Goal: Check status: Check status

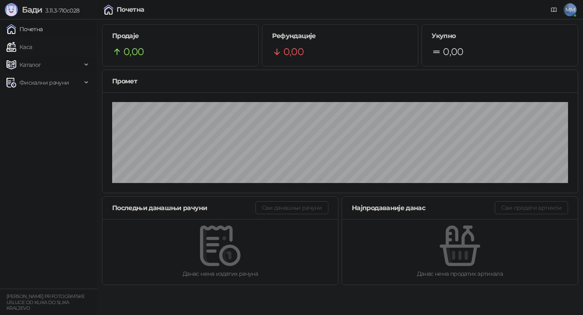
click at [48, 63] on span "Каталог" at bounding box center [43, 65] width 75 height 16
click at [51, 139] on span "Фискални рачуни" at bounding box center [43, 137] width 49 height 16
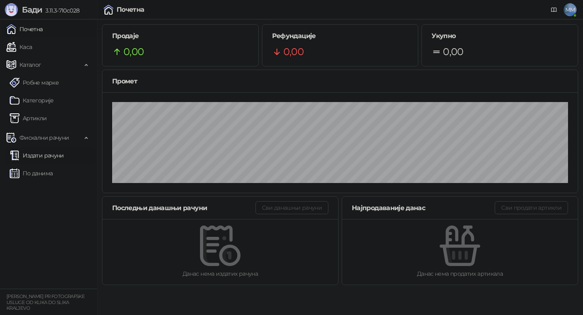
click at [46, 155] on link "Издати рачуни" at bounding box center [37, 155] width 54 height 16
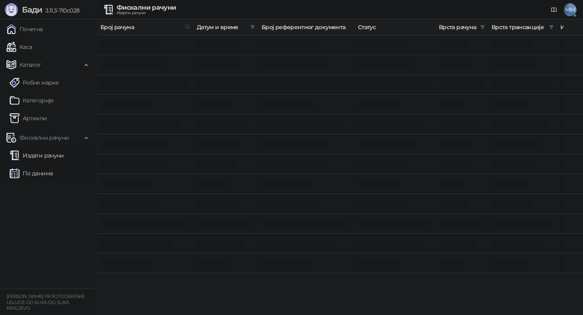
click at [45, 172] on link "По данима" at bounding box center [31, 173] width 43 height 16
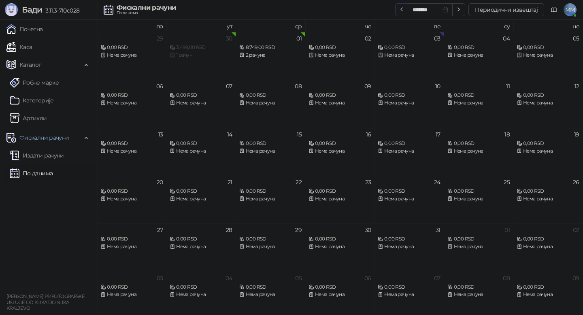
click at [403, 10] on icon "button" at bounding box center [401, 9] width 6 height 6
type input "*******"
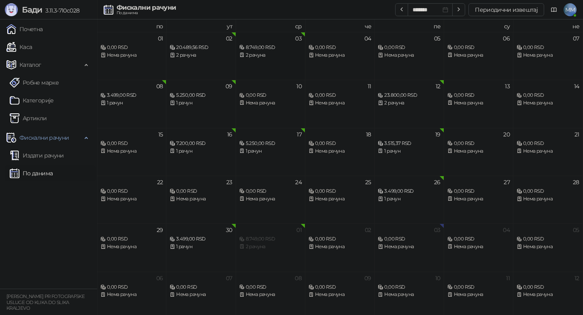
click at [272, 54] on div "2 рачуна" at bounding box center [270, 55] width 62 height 8
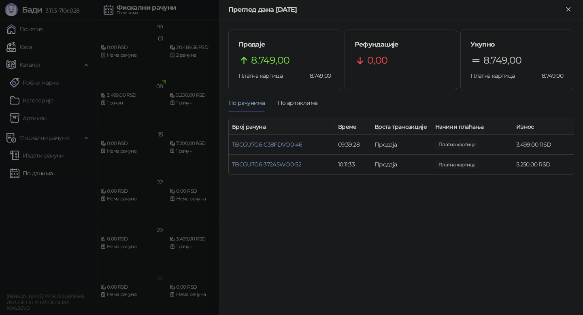
click at [570, 6] on icon "Close" at bounding box center [567, 9] width 7 height 7
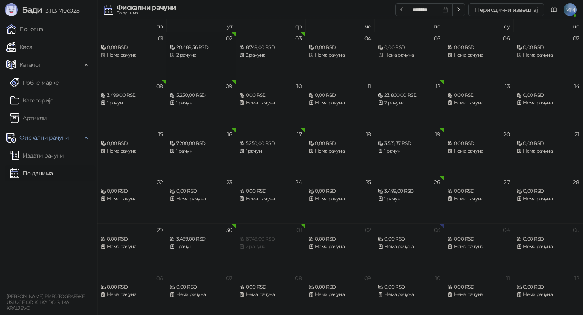
click at [206, 57] on div "2 рачуна" at bounding box center [201, 55] width 62 height 8
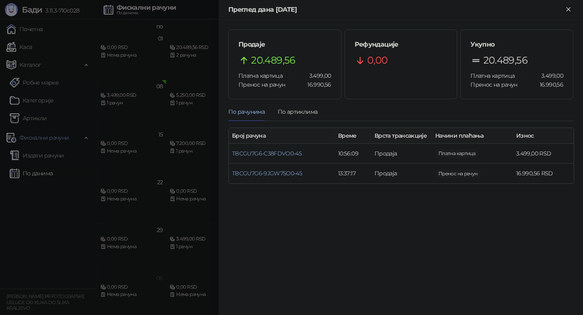
click at [569, 10] on icon "Close" at bounding box center [568, 9] width 4 height 4
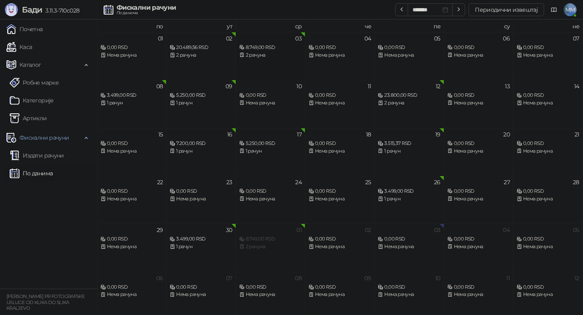
click at [253, 53] on div "2 рачуна" at bounding box center [270, 55] width 62 height 8
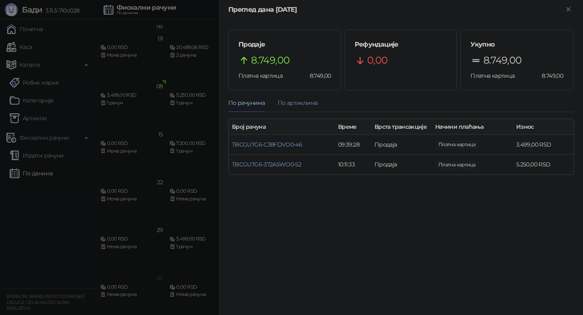
click at [285, 103] on div "По артиклима" at bounding box center [298, 102] width 40 height 9
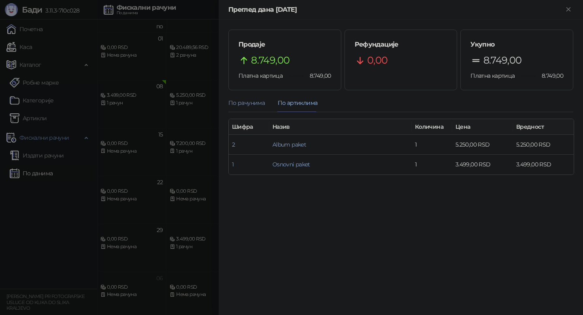
click at [257, 99] on div "По рачунима" at bounding box center [246, 102] width 36 height 9
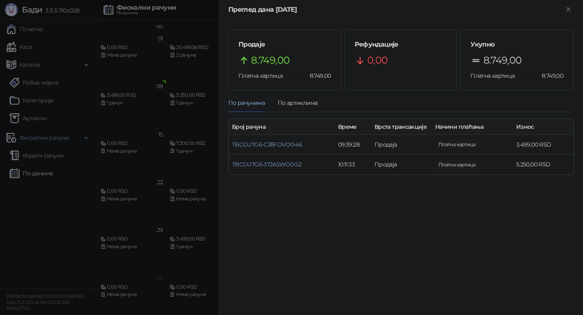
click at [256, 102] on div "По рачунима" at bounding box center [246, 102] width 36 height 9
click at [571, 8] on icon "Close" at bounding box center [567, 9] width 7 height 7
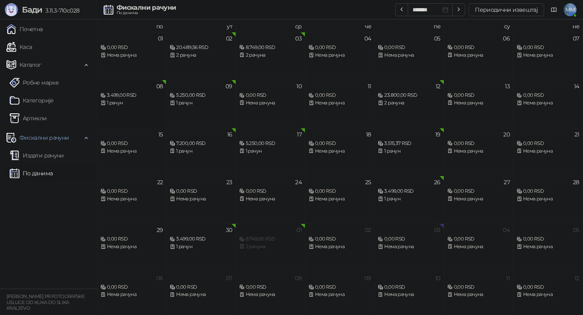
click at [131, 102] on div "1 рачун" at bounding box center [131, 103] width 62 height 8
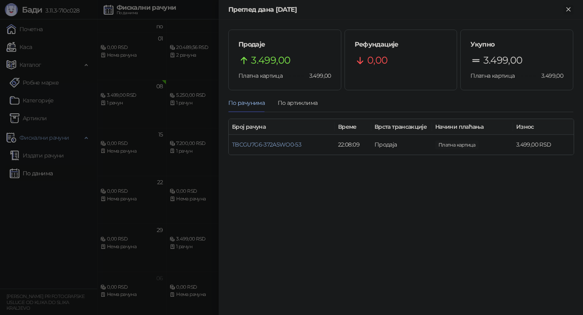
click at [569, 10] on icon "Close" at bounding box center [567, 9] width 7 height 7
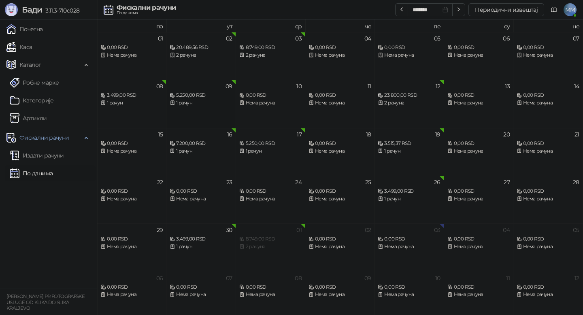
click at [198, 105] on div "1 рачун" at bounding box center [201, 103] width 62 height 8
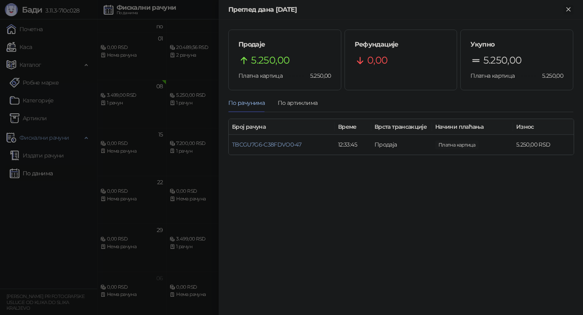
click at [568, 8] on icon "Close" at bounding box center [567, 9] width 7 height 7
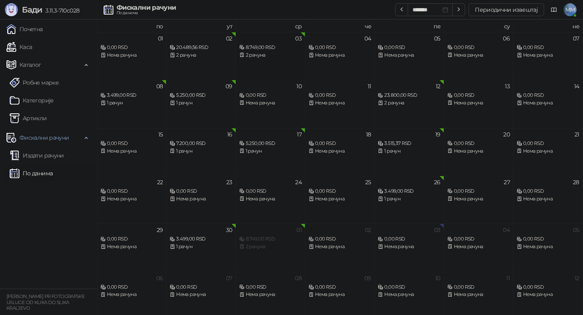
click at [252, 51] on div "8.749,00 RSD" at bounding box center [270, 48] width 62 height 8
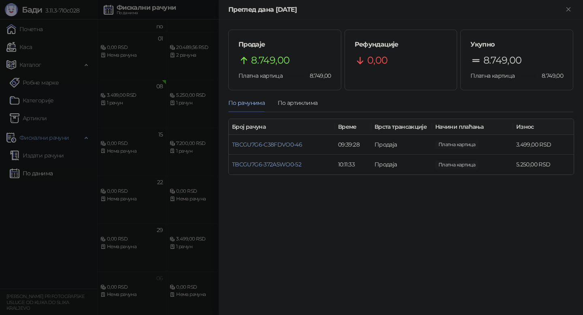
click at [569, 15] on div "Преглед дана [DATE]" at bounding box center [401, 10] width 364 height 20
click at [569, 11] on icon "Close" at bounding box center [567, 9] width 7 height 7
